Goal: Obtain resource: Download file/media

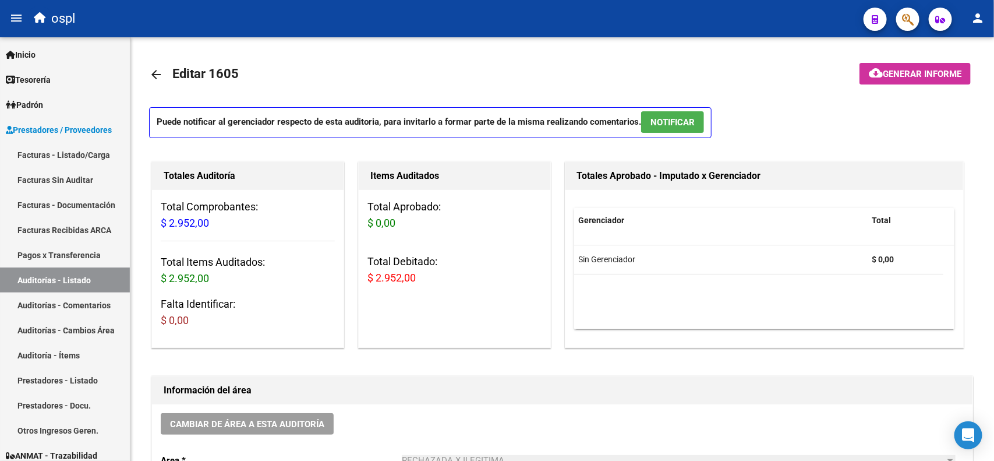
click at [60, 131] on span "Prestadores / Proveedores" at bounding box center [59, 129] width 106 height 13
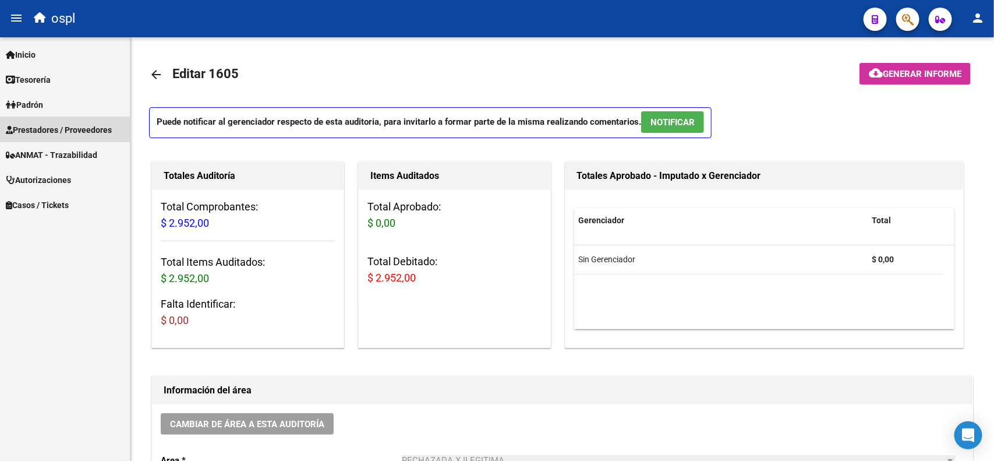
click at [59, 135] on span "Prestadores / Proveedores" at bounding box center [59, 129] width 106 height 13
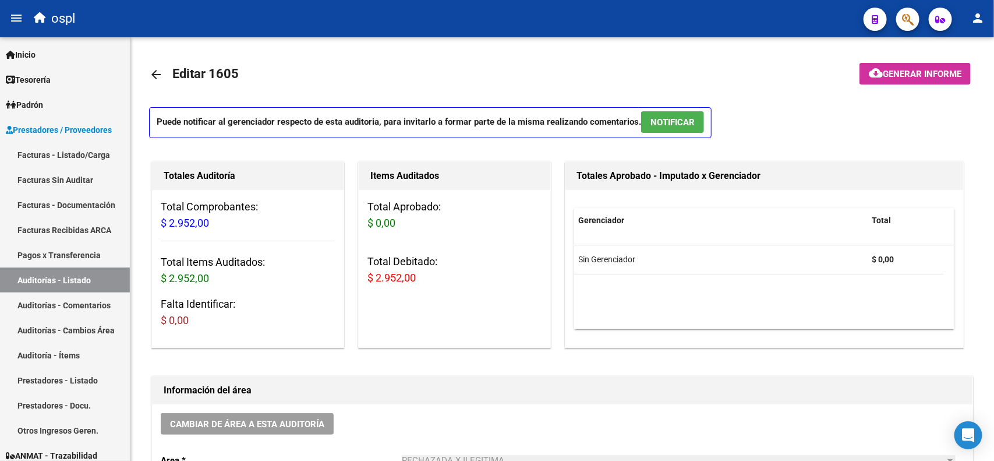
click at [62, 156] on link "Facturas - Listado/Carga" at bounding box center [65, 154] width 130 height 25
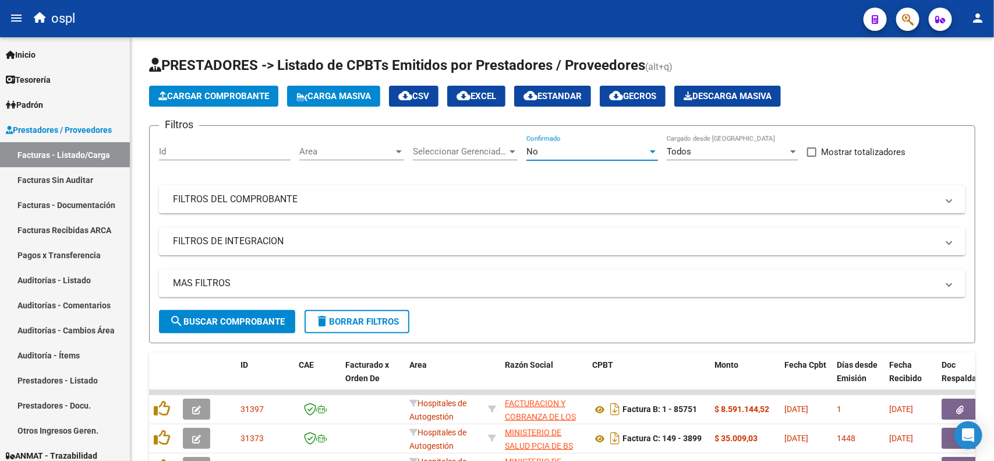
click at [557, 147] on div "No" at bounding box center [587, 151] width 121 height 10
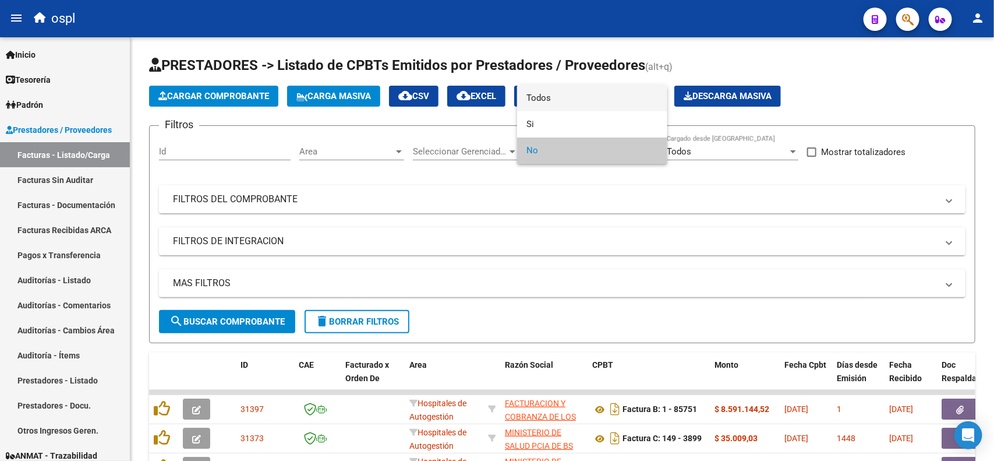
click at [563, 100] on span "Todos" at bounding box center [593, 98] width 132 height 26
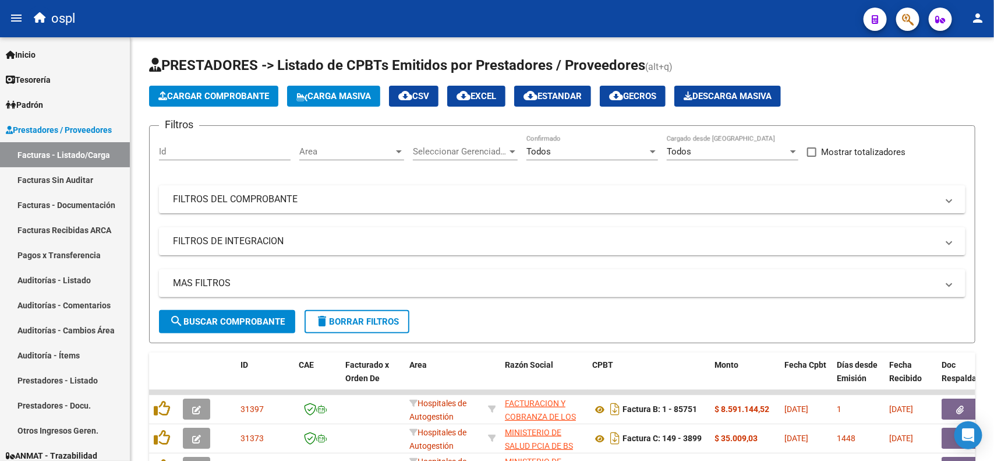
click at [306, 195] on mat-panel-title "FILTROS DEL COMPROBANTE" at bounding box center [555, 199] width 765 height 13
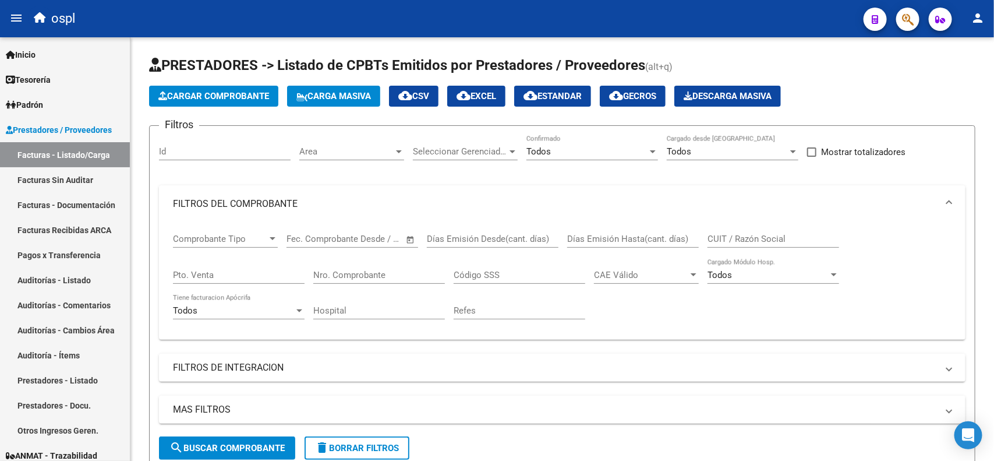
click at [344, 266] on div "Nro. Comprobante" at bounding box center [379, 271] width 132 height 25
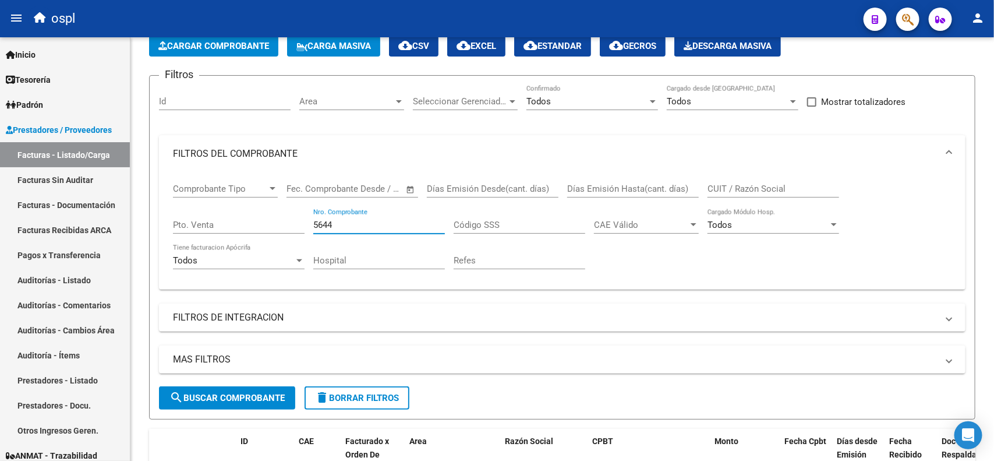
scroll to position [146, 0]
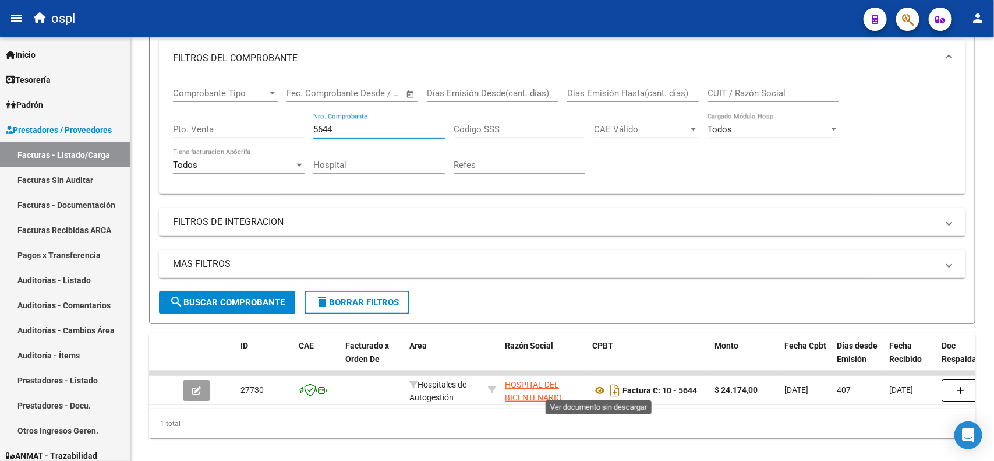
click at [595, 390] on icon at bounding box center [599, 390] width 15 height 14
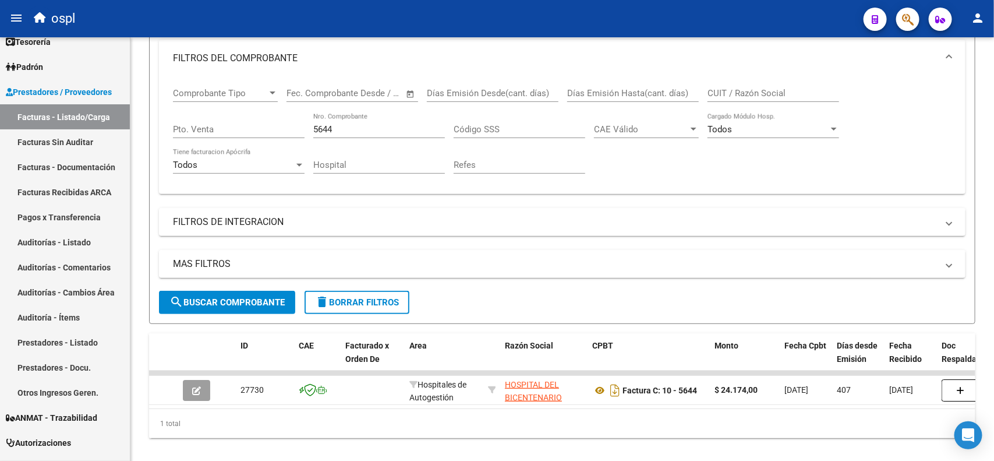
scroll to position [56, 0]
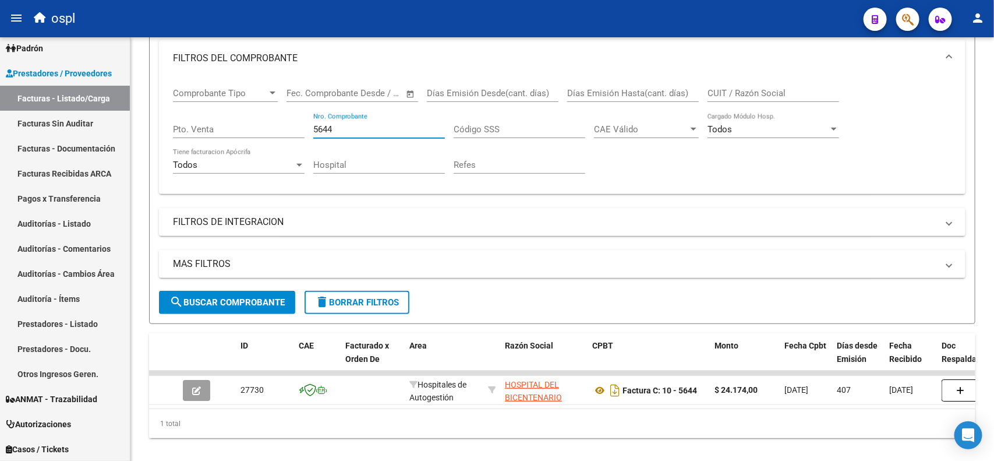
drag, startPoint x: 338, startPoint y: 128, endPoint x: 286, endPoint y: 128, distance: 51.8
click at [286, 128] on div "Comprobante Tipo Comprobante Tipo Fecha inicio – Fecha fin Fec. Comprobante Des…" at bounding box center [562, 131] width 779 height 108
click at [597, 386] on icon at bounding box center [599, 390] width 15 height 14
click at [334, 124] on input "4146" at bounding box center [379, 129] width 132 height 10
click at [597, 388] on icon at bounding box center [599, 390] width 15 height 14
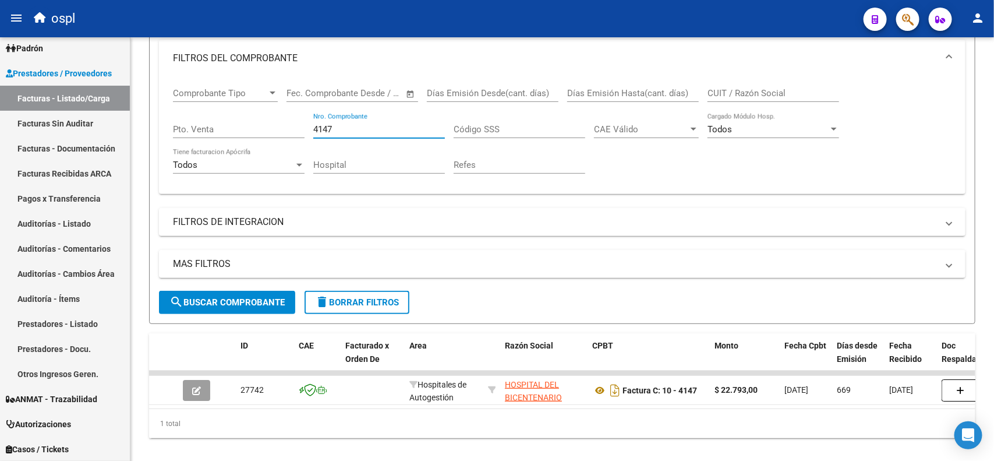
drag, startPoint x: 345, startPoint y: 123, endPoint x: 317, endPoint y: 126, distance: 28.1
click at [317, 126] on input "4147" at bounding box center [379, 129] width 132 height 10
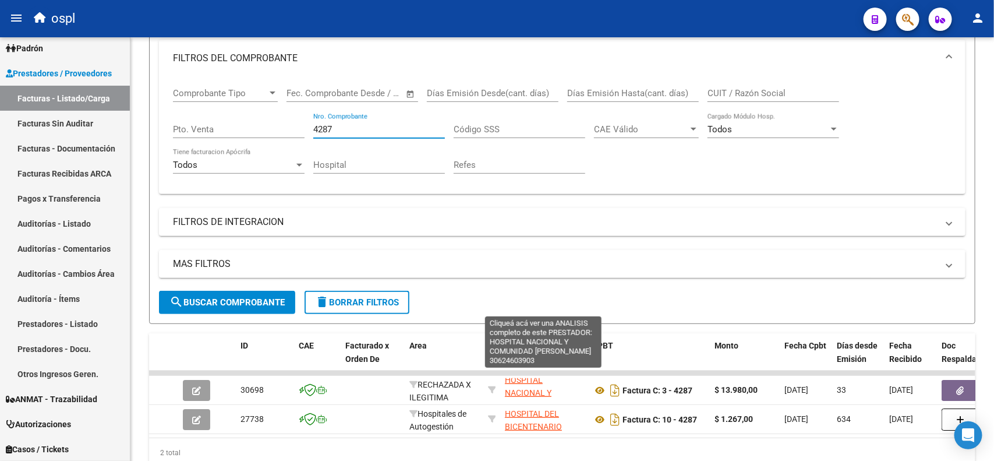
scroll to position [0, 0]
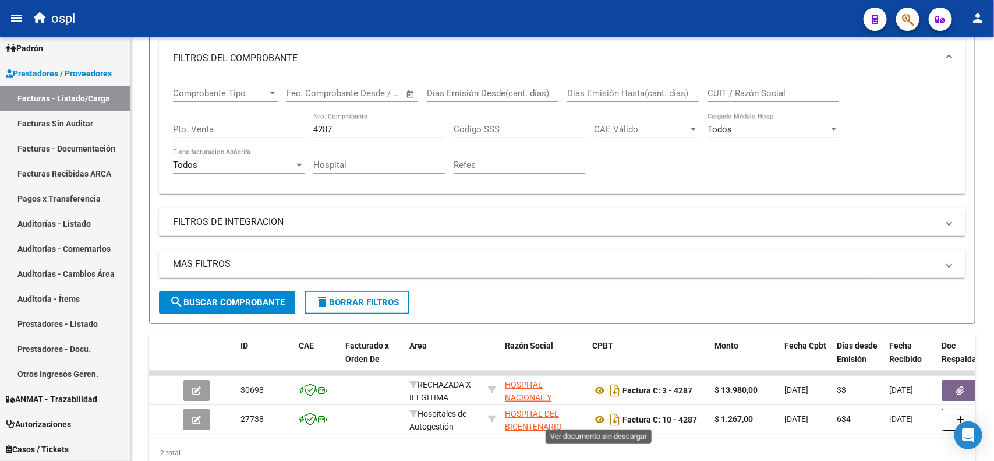
click at [598, 415] on icon at bounding box center [599, 419] width 15 height 14
click at [341, 132] on input "4287" at bounding box center [379, 129] width 132 height 10
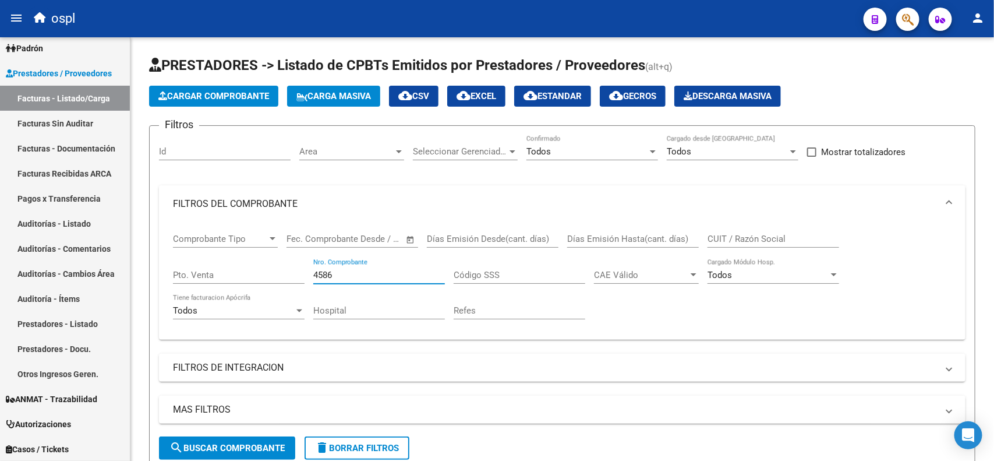
drag, startPoint x: 351, startPoint y: 272, endPoint x: 301, endPoint y: 272, distance: 50.7
click at [301, 272] on div "Comprobante Tipo Comprobante Tipo Fecha inicio – Fecha fin Fec. Comprobante Des…" at bounding box center [562, 277] width 779 height 108
type input "7"
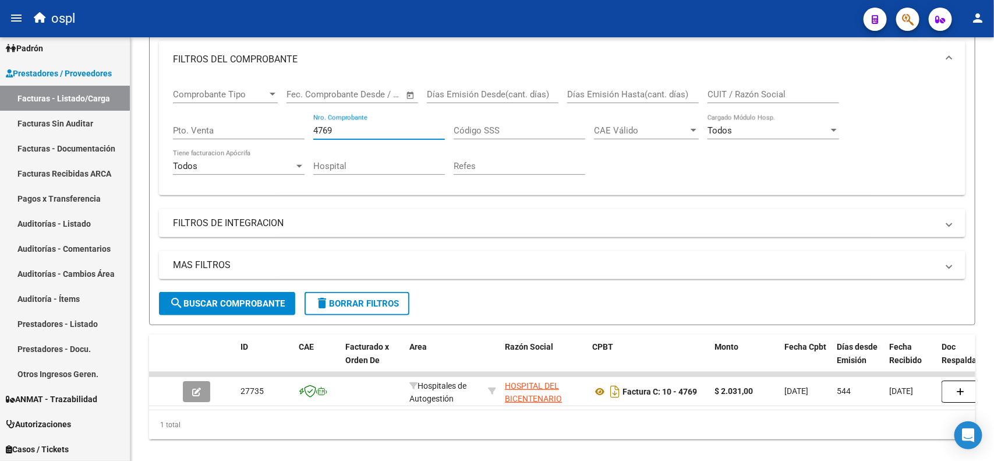
scroll to position [169, 0]
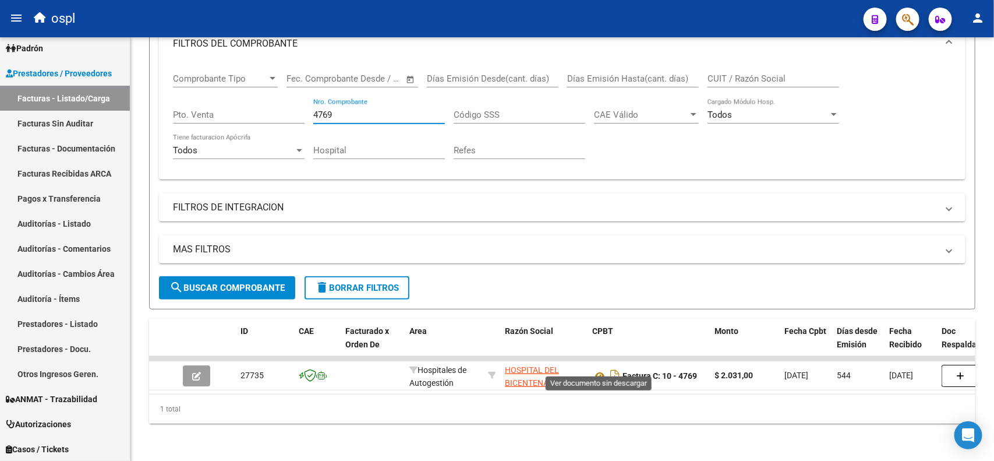
type input "4769"
click at [603, 369] on icon at bounding box center [599, 376] width 15 height 14
